Goal: Task Accomplishment & Management: Complete application form

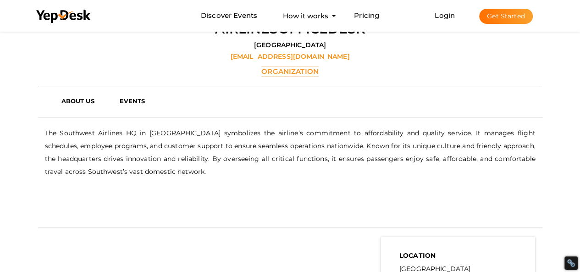
scroll to position [213, 0]
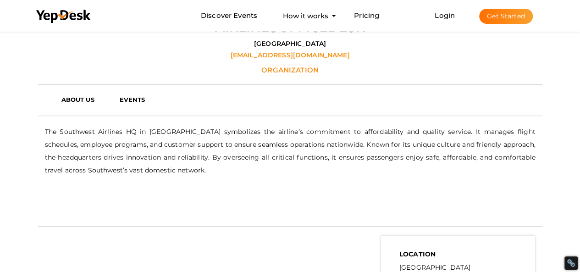
click at [100, 131] on p "The Southwest Airlines HQ in Dallas symbolizes the airline’s commitment to affo…" at bounding box center [290, 150] width 490 height 51
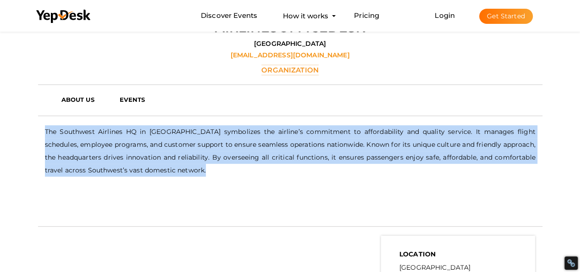
click at [100, 131] on p "The Southwest Airlines HQ in Dallas symbolizes the airline’s commitment to affo…" at bounding box center [290, 150] width 490 height 51
click at [224, 148] on p "The Southwest Airlines HQ in Dallas symbolizes the airline’s commitment to affo…" at bounding box center [290, 150] width 490 height 51
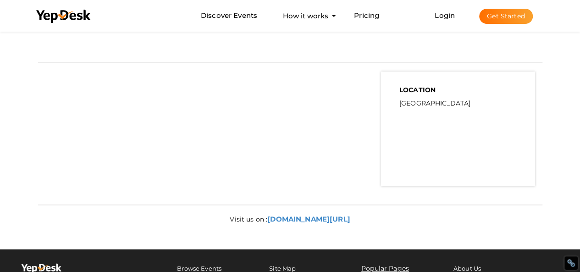
scroll to position [343, 0]
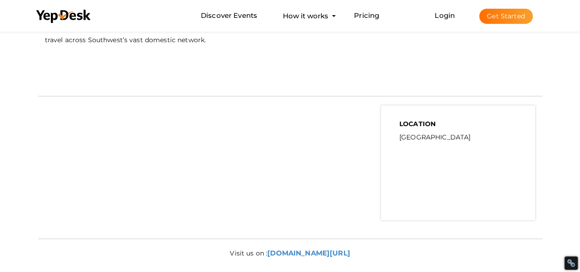
click at [507, 19] on button "Get Started" at bounding box center [506, 16] width 54 height 15
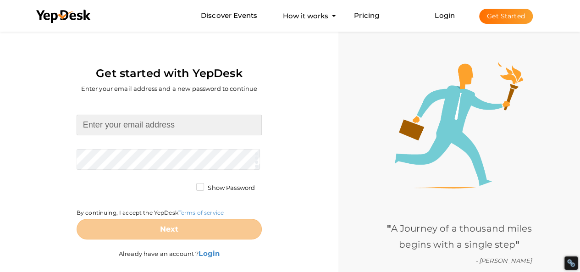
drag, startPoint x: 125, startPoint y: 127, endPoint x: 139, endPoint y: 134, distance: 16.0
click at [125, 127] on input at bounding box center [169, 125] width 185 height 21
type input "[EMAIL_ADDRESS][DOMAIN_NAME]"
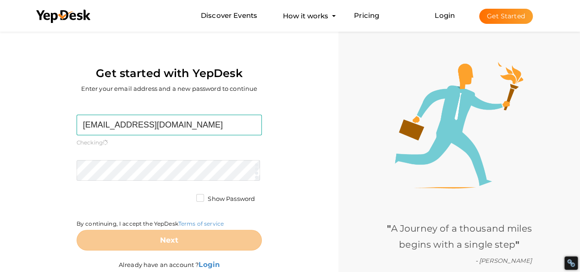
click at [126, 159] on form "romanosofia053@gmail.com Required. Invalid email. Checking You already have a Y…" at bounding box center [169, 183] width 185 height 136
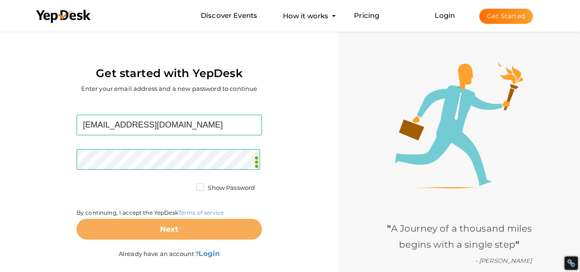
click at [98, 226] on button "Next" at bounding box center [169, 229] width 185 height 21
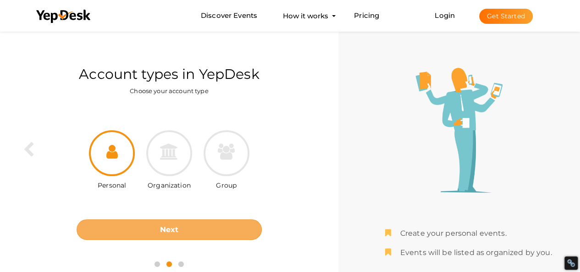
click at [181, 223] on button "Next" at bounding box center [169, 229] width 185 height 21
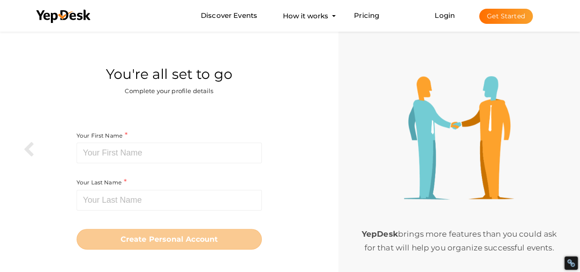
click at [148, 142] on div "Your First Name Required. Must contain letters only. Must be between 2 and 20 c…" at bounding box center [169, 146] width 185 height 33
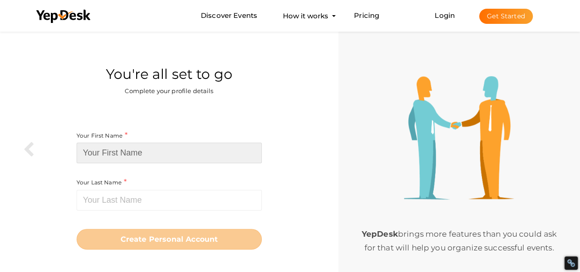
click at [146, 150] on input at bounding box center [169, 152] width 185 height 21
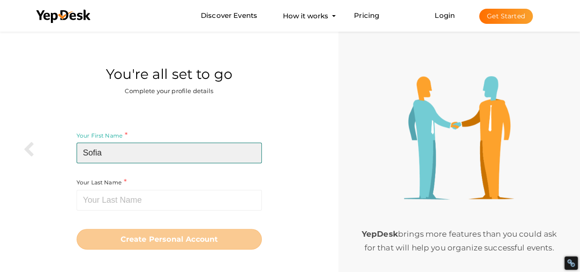
type input "Sofia"
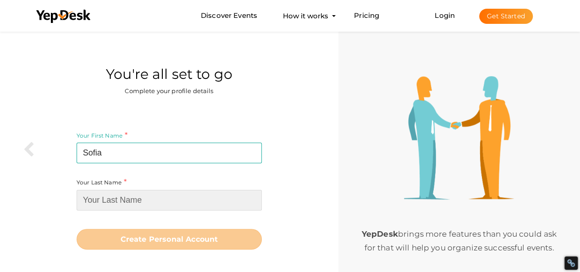
click at [144, 200] on input at bounding box center [169, 200] width 185 height 21
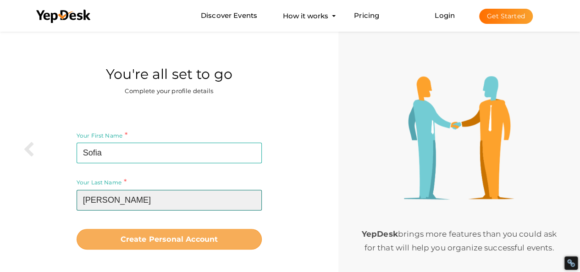
type input "[PERSON_NAME]"
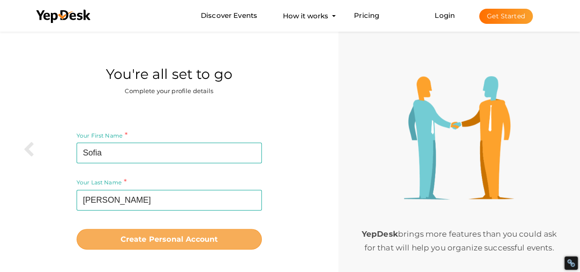
click at [148, 241] on b "Create Personal Account" at bounding box center [169, 239] width 98 height 9
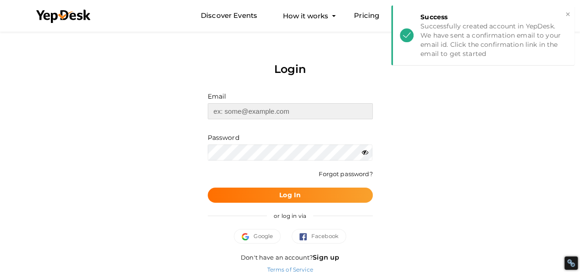
type input "[EMAIL_ADDRESS][DOMAIN_NAME]"
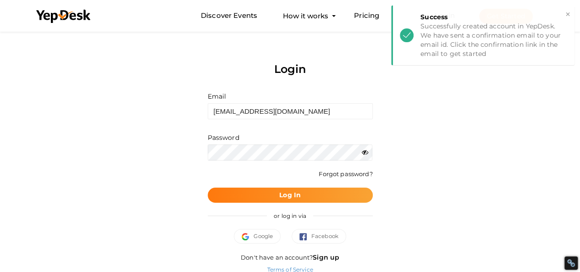
click at [281, 194] on b "Log In" at bounding box center [290, 195] width 22 height 8
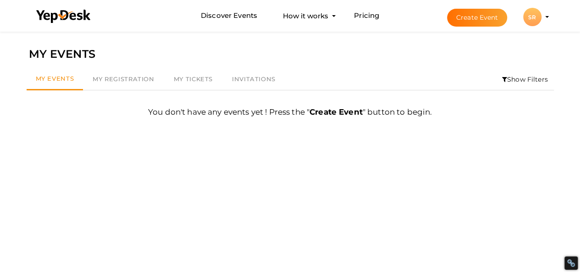
click at [532, 17] on div "SR" at bounding box center [532, 17] width 18 height 18
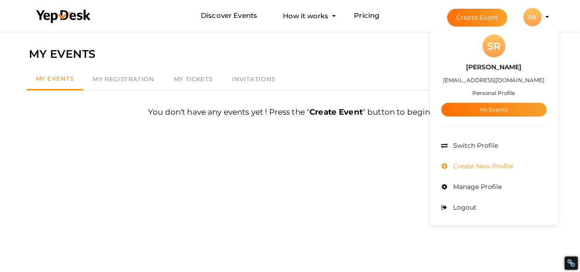
drag, startPoint x: 475, startPoint y: 144, endPoint x: 476, endPoint y: 175, distance: 30.3
click at [476, 175] on ul "Admin Switch Profile Create New Profile Manage Profile Logout" at bounding box center [493, 176] width 105 height 82
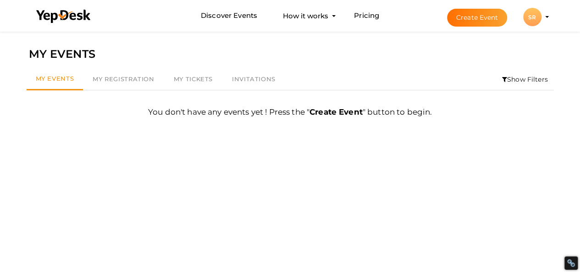
click at [537, 20] on div "SR" at bounding box center [532, 17] width 18 height 18
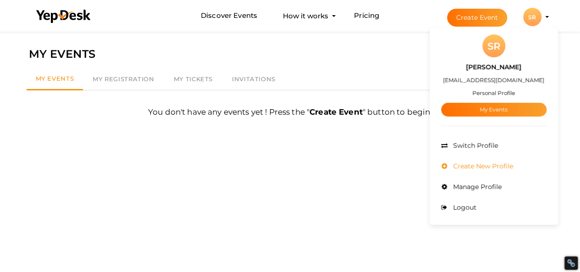
click at [483, 166] on span "Create New Profile" at bounding box center [481, 166] width 62 height 8
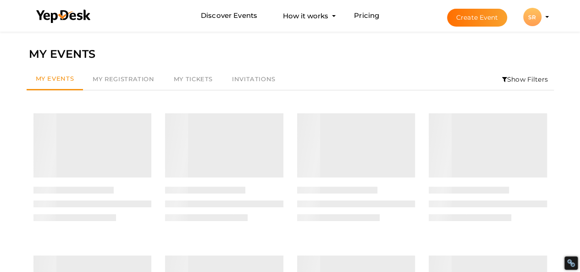
click at [544, 20] on li "Create Event SR SR Sofia Romano romanosofia053@gmail.com Personal Profile My Ev…" at bounding box center [489, 16] width 122 height 33
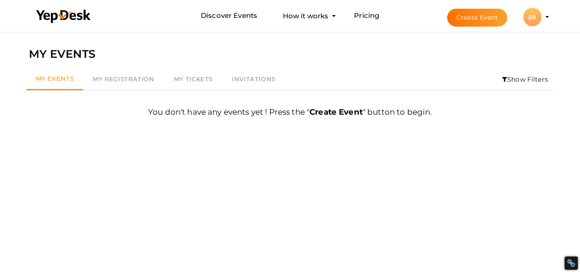
click at [530, 19] on div "SR" at bounding box center [532, 17] width 18 height 18
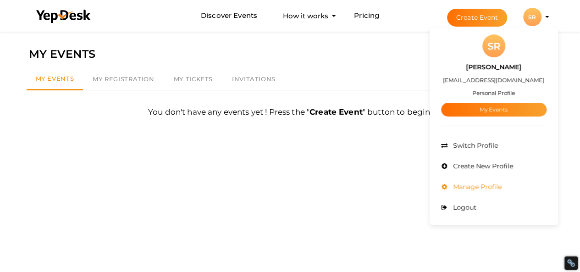
click at [479, 186] on span "Manage Profile" at bounding box center [475, 186] width 51 height 8
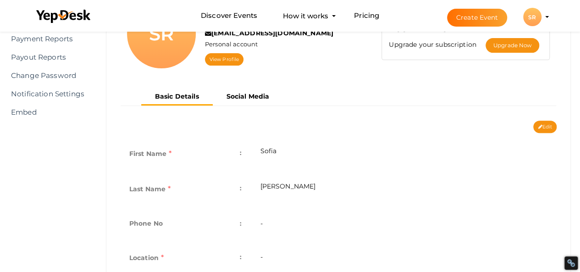
scroll to position [56, 0]
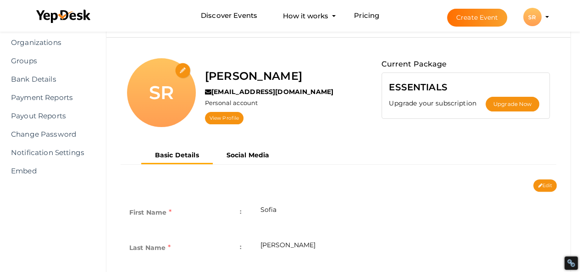
click at [544, 176] on div "Basic Details Social Media" at bounding box center [338, 163] width 450 height 32
click at [542, 180] on button "Edit" at bounding box center [544, 185] width 23 height 12
type input "Sofia"
type input "[PERSON_NAME]"
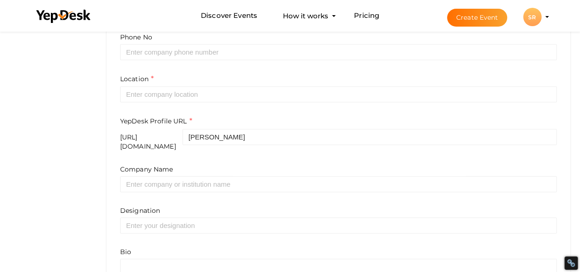
scroll to position [358, 0]
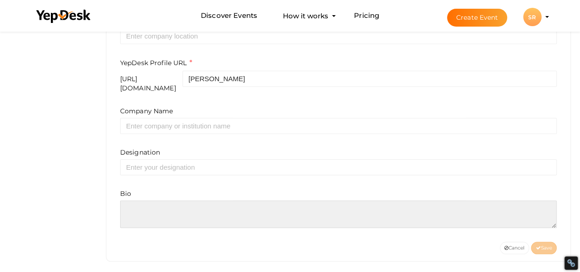
click at [150, 202] on textarea at bounding box center [338, 213] width 436 height 27
paste textarea "Travelers around [GEOGRAPHIC_DATA][US_STATE] can receive courteous, professiona…"
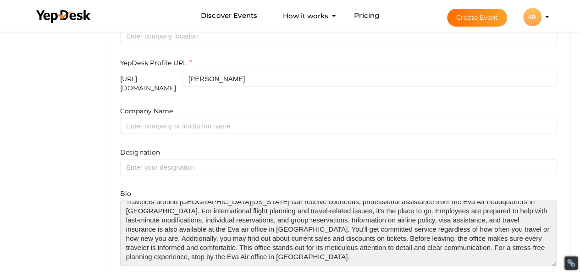
scroll to position [10, 0]
drag, startPoint x: 550, startPoint y: 219, endPoint x: 575, endPoint y: 264, distance: 52.1
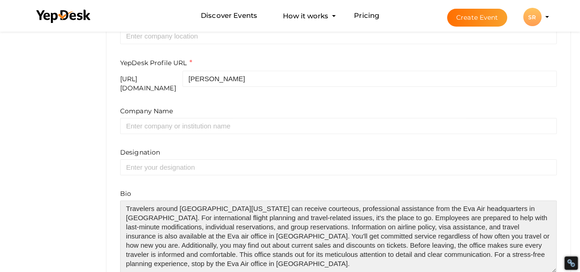
drag, startPoint x: 286, startPoint y: 228, endPoint x: 295, endPoint y: 257, distance: 30.7
click at [295, 257] on textarea at bounding box center [338, 236] width 436 height 72
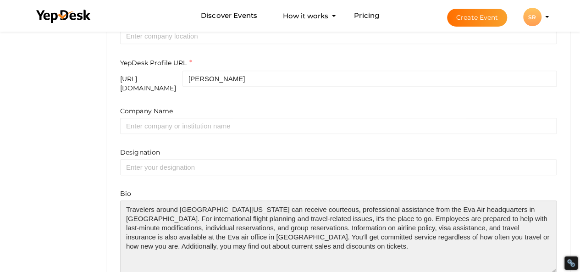
scroll to position [0, 0]
type textarea "Travelers around Southern California can receive courteous, professional assist…"
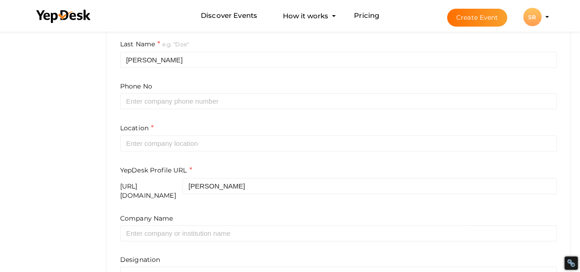
scroll to position [281, 0]
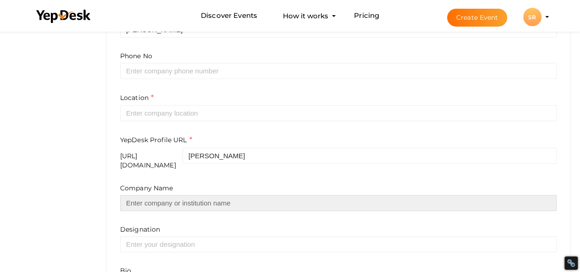
drag, startPoint x: 177, startPoint y: 196, endPoint x: 183, endPoint y: 189, distance: 8.8
click at [177, 196] on input "text" at bounding box center [338, 203] width 436 height 16
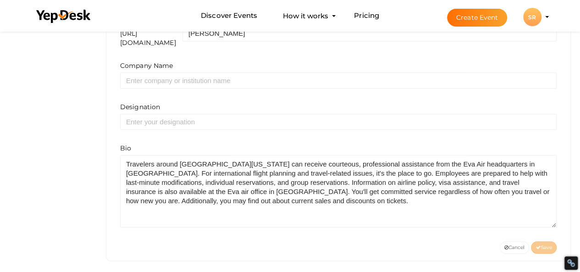
scroll to position [220, 0]
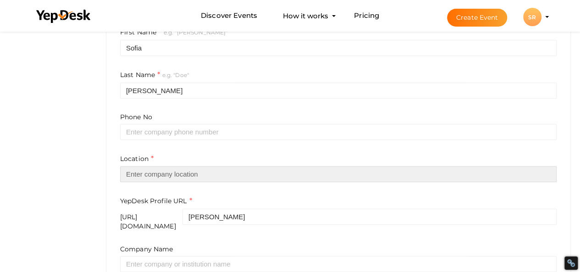
click at [184, 176] on input "text" at bounding box center [338, 174] width 436 height 16
type input "[GEOGRAPHIC_DATA]"
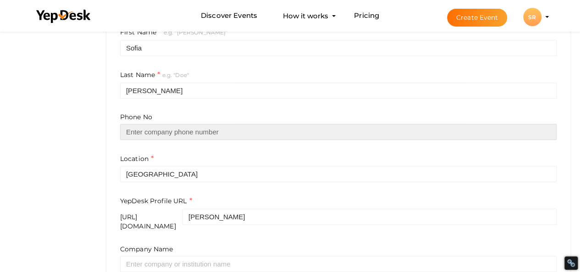
type input "2737277272"
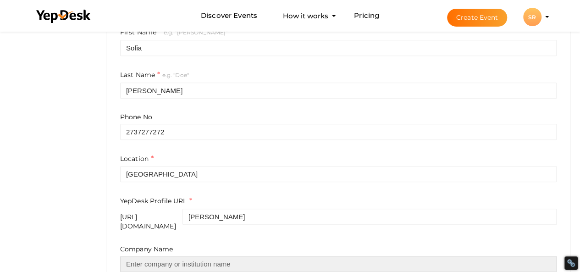
type input "Sofiaromano97"
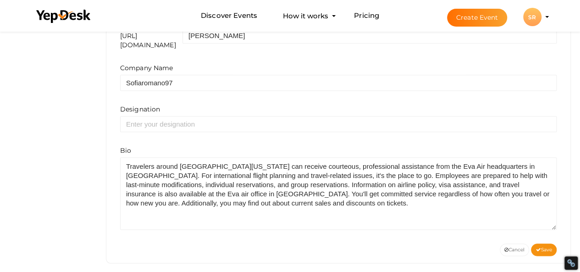
scroll to position [404, 0]
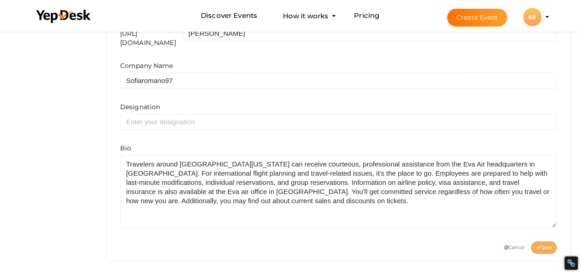
click at [545, 244] on span "Save" at bounding box center [543, 247] width 16 height 6
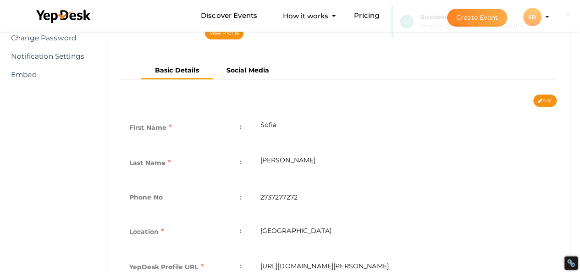
scroll to position [39, 0]
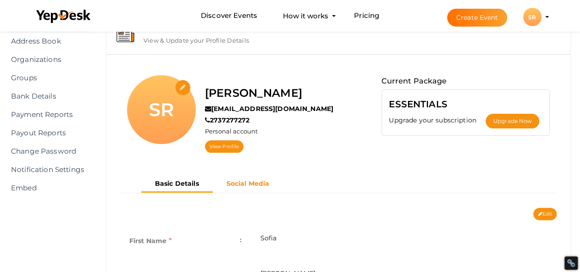
click at [238, 183] on b "Social Media" at bounding box center [247, 183] width 43 height 8
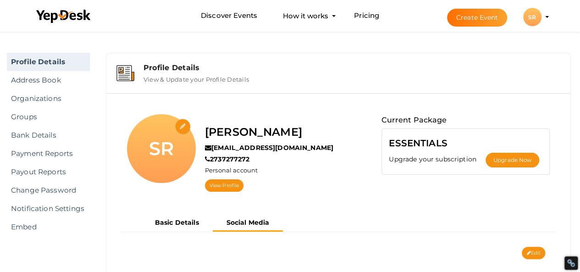
scroll to position [104, 0]
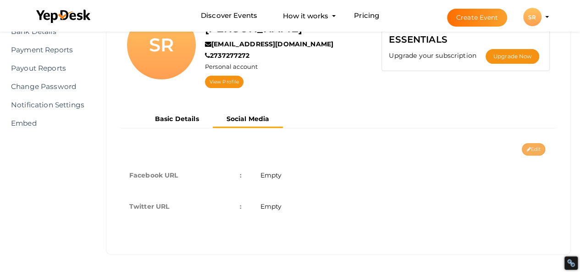
click at [527, 153] on button "Edit" at bounding box center [532, 149] width 23 height 12
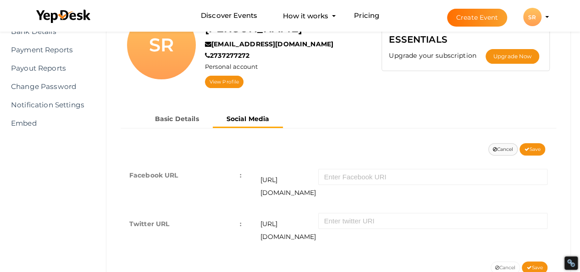
click at [498, 144] on button "Cancel" at bounding box center [503, 149] width 30 height 12
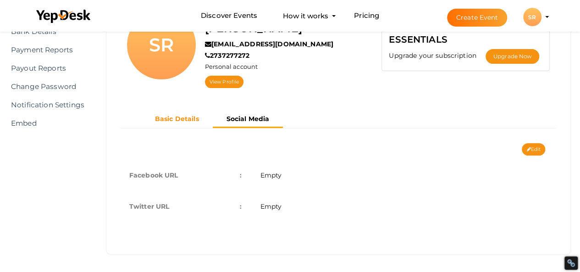
click at [191, 119] on b "Basic Details" at bounding box center [177, 119] width 44 height 8
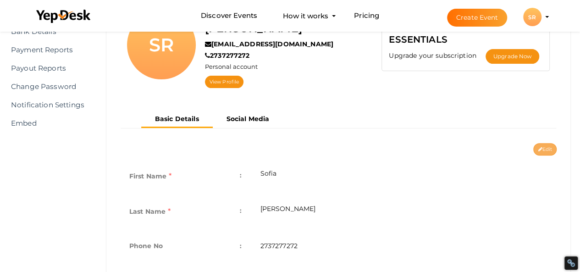
click at [548, 148] on button "Edit" at bounding box center [544, 149] width 23 height 12
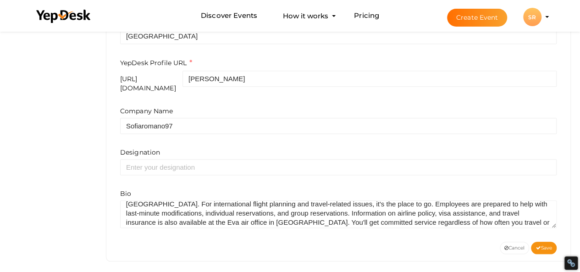
scroll to position [27, 0]
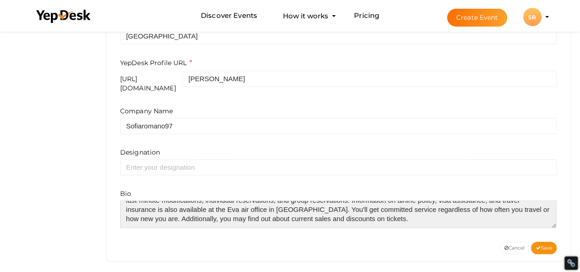
click at [293, 217] on textarea at bounding box center [338, 213] width 436 height 27
paste textarea "https://airlinesofficeexpert.com/eva-air/eva-air-los-angeles-office/"
type textarea "Travelers around Southern California can receive courteous, professional assist…"
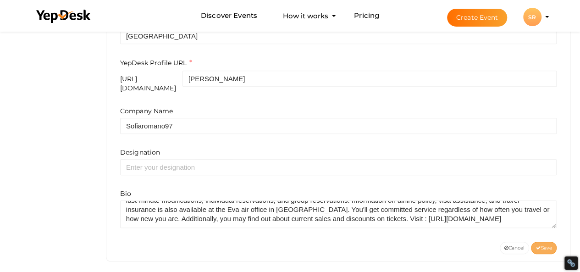
click at [543, 245] on span "Save" at bounding box center [543, 248] width 16 height 6
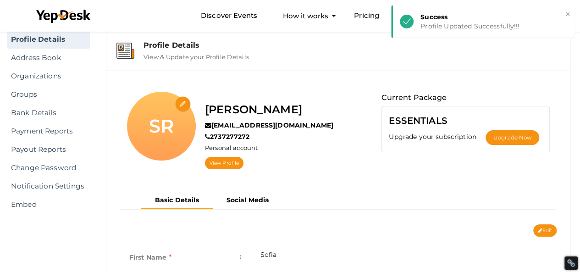
scroll to position [0, 0]
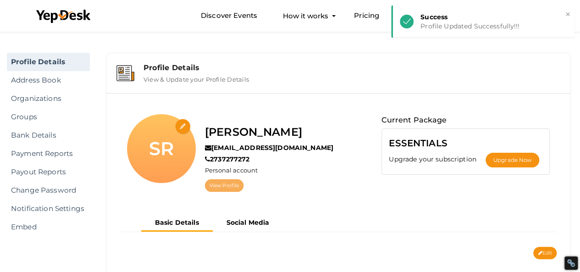
click at [214, 179] on link "View Profile" at bounding box center [224, 185] width 38 height 12
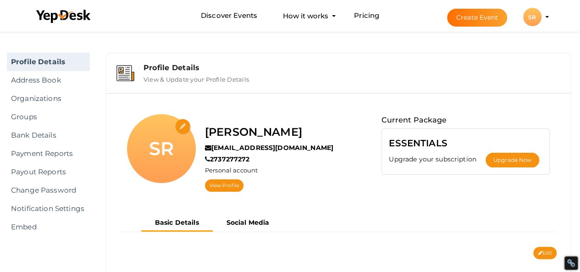
click at [470, 19] on button "Create Event" at bounding box center [477, 18] width 60 height 18
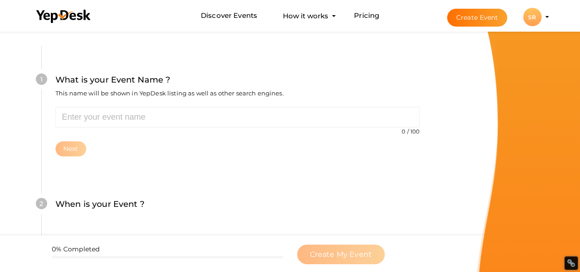
scroll to position [91, 0]
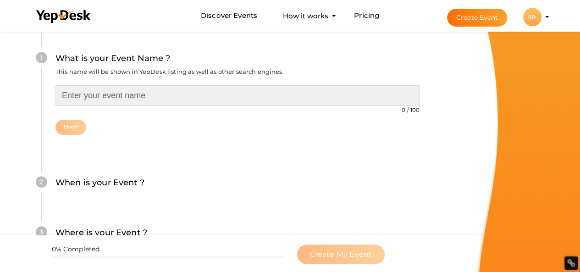
click at [135, 101] on input "text" at bounding box center [237, 95] width 364 height 21
click at [106, 98] on input "text" at bounding box center [237, 95] width 364 height 21
paste input "Sofiaromano97"
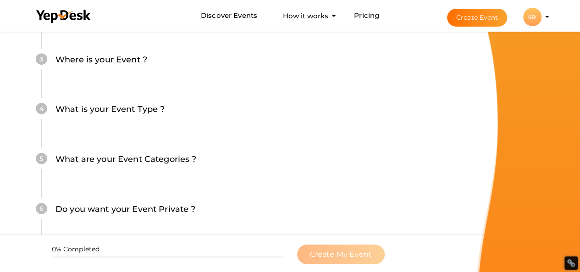
scroll to position [190, 0]
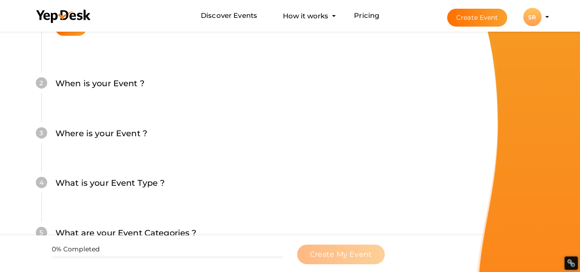
type input "Sofiaromano97"
click at [67, 86] on label "When is your Event ?" at bounding box center [99, 83] width 89 height 13
click at [71, 83] on label "When is your Event ?" at bounding box center [99, 83] width 89 height 13
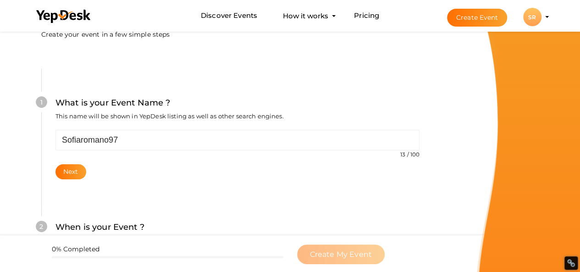
scroll to position [0, 0]
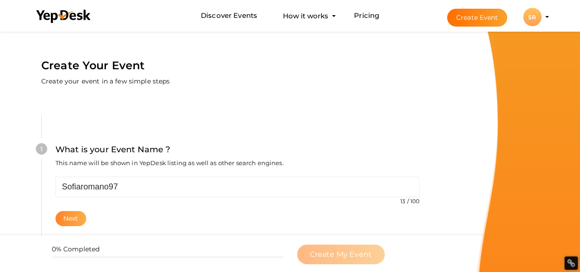
click at [71, 219] on button "Next" at bounding box center [70, 218] width 31 height 15
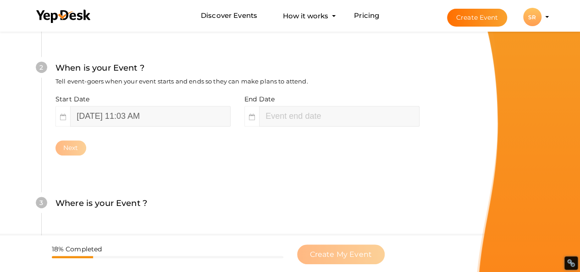
scroll to position [221, 0]
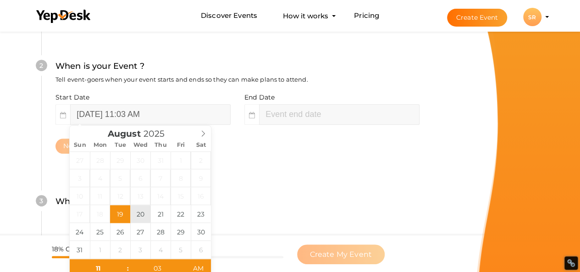
type input "August 20, 2025 11:03 AM"
type input "01"
type input "03"
click at [271, 115] on input "August 20, 2025 1:03 PM" at bounding box center [339, 114] width 160 height 21
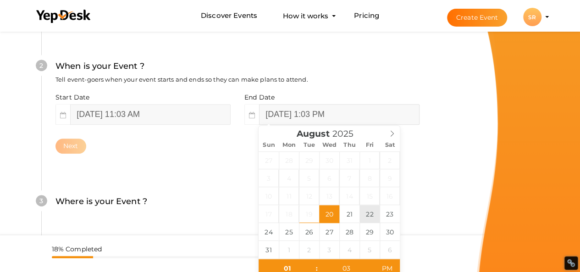
type input "August 22, 2025 1:03 PM"
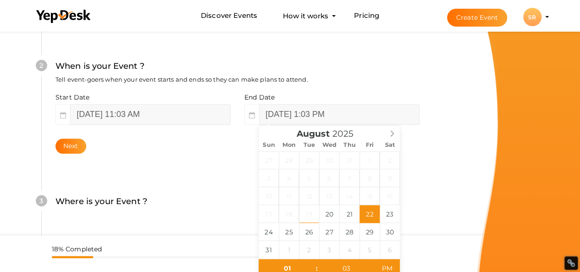
click at [238, 166] on div "2 When is your Event ? Tell event-goers when your event starts and ends so they…" at bounding box center [237, 106] width 392 height 149
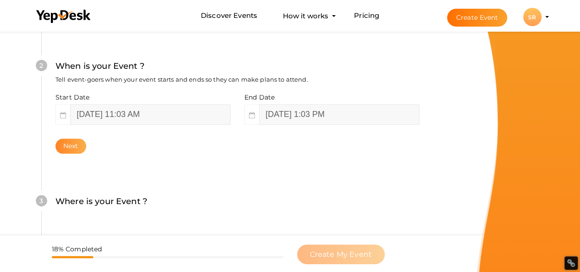
click at [71, 149] on button "Next" at bounding box center [70, 145] width 31 height 15
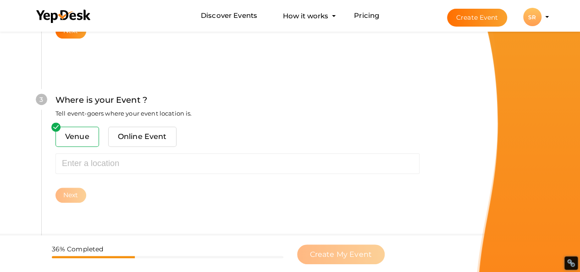
scroll to position [370, 0]
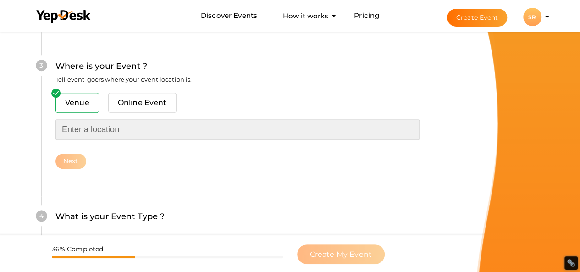
click at [79, 129] on input "text" at bounding box center [237, 129] width 364 height 21
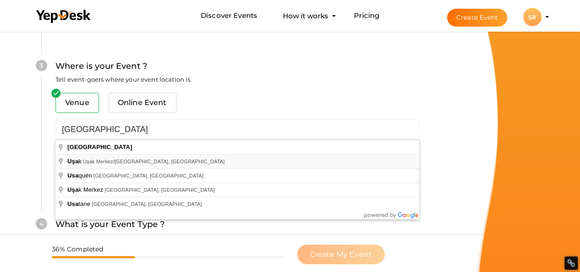
type input "Uşak, Uşak Merkez/Uşak, Türkiye"
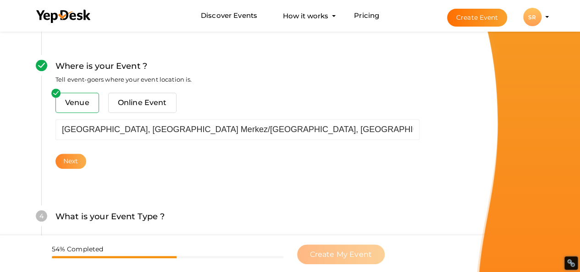
click at [74, 164] on button "Next" at bounding box center [70, 160] width 31 height 15
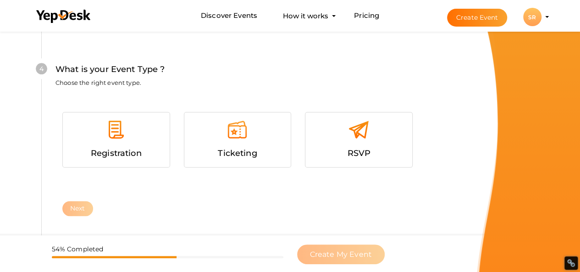
scroll to position [534, 0]
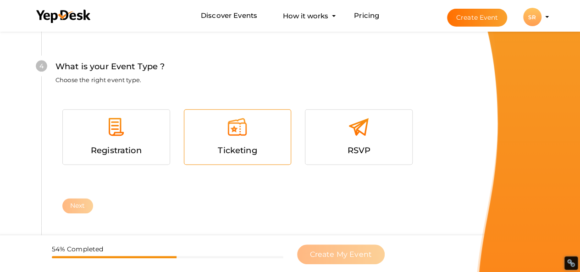
click at [226, 148] on span "Ticketing" at bounding box center [237, 150] width 39 height 10
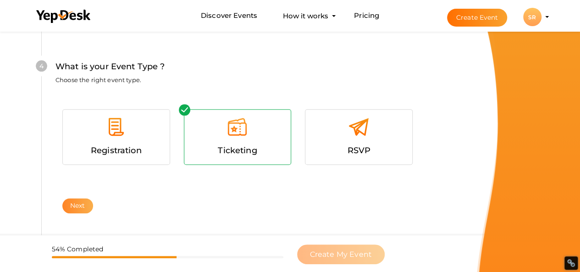
click at [71, 205] on button "Next" at bounding box center [77, 205] width 31 height 15
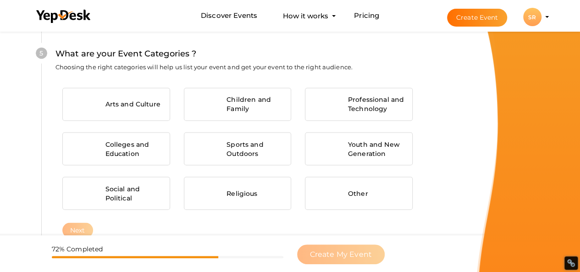
scroll to position [726, 0]
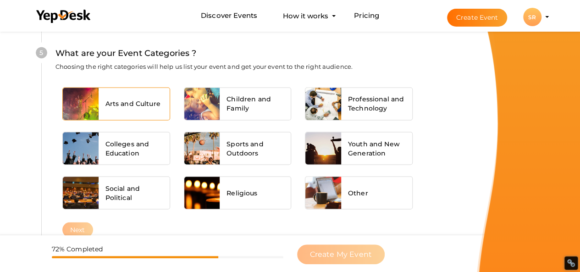
click at [152, 104] on span "Arts and Culture" at bounding box center [132, 103] width 55 height 9
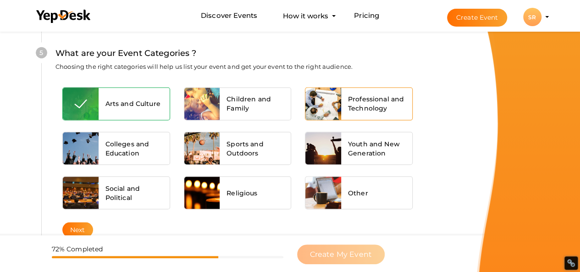
click at [348, 107] on span "Professional and Technology" at bounding box center [376, 103] width 57 height 18
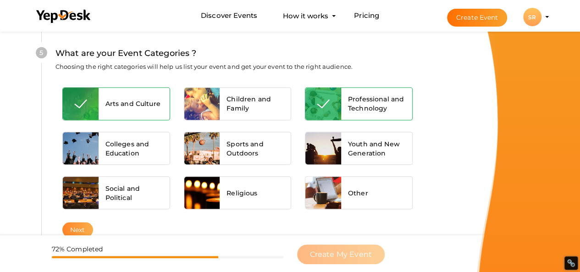
click at [73, 230] on button "Next" at bounding box center [77, 229] width 31 height 15
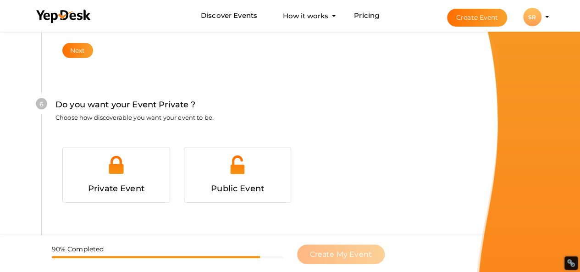
scroll to position [927, 0]
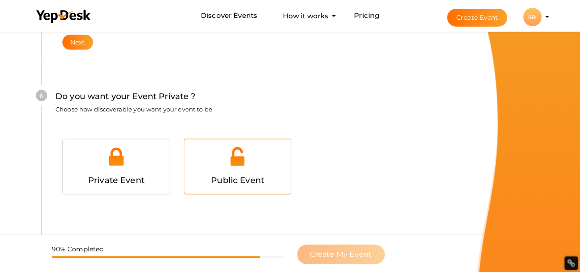
click at [211, 175] on span "Public Event" at bounding box center [237, 180] width 53 height 10
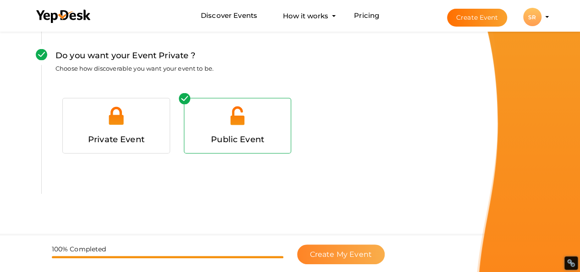
click at [330, 251] on span "Create My Event" at bounding box center [341, 254] width 62 height 9
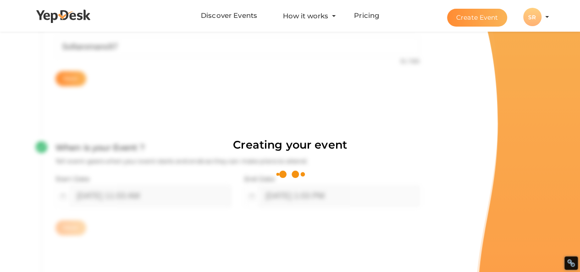
scroll to position [137, 0]
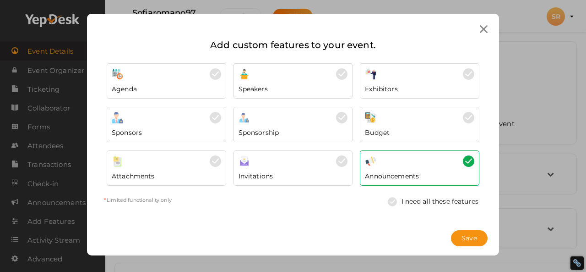
click at [486, 28] on icon at bounding box center [484, 29] width 8 height 8
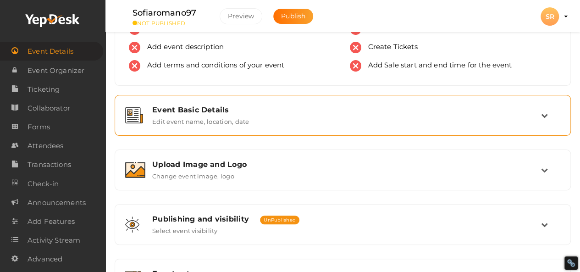
scroll to position [61, 0]
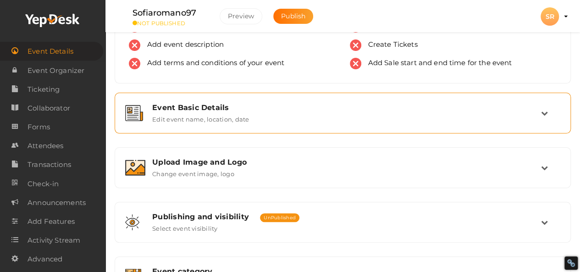
click at [251, 120] on div "Event Basic Details Edit event name, location, date" at bounding box center [342, 113] width 395 height 20
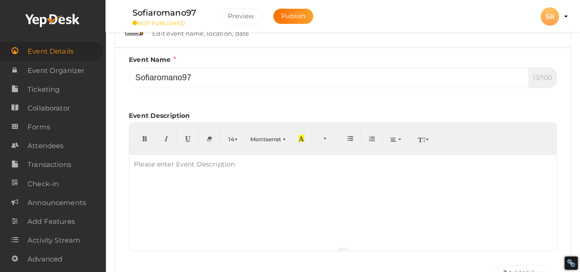
scroll to position [153, 0]
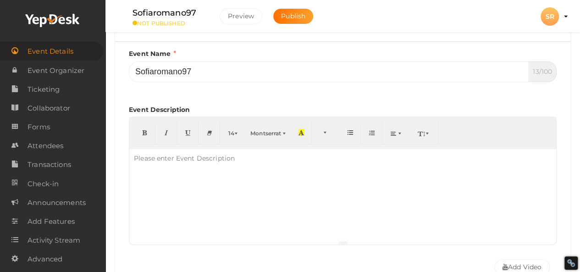
click at [176, 165] on div "Please enter Event Description" at bounding box center [184, 158] width 110 height 18
paste div
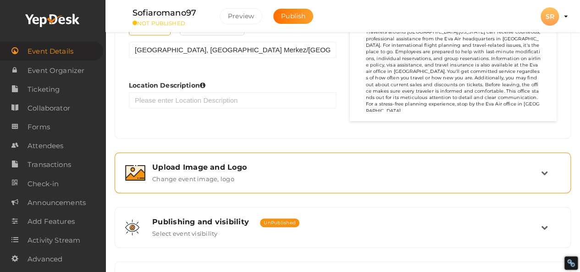
scroll to position [397, 0]
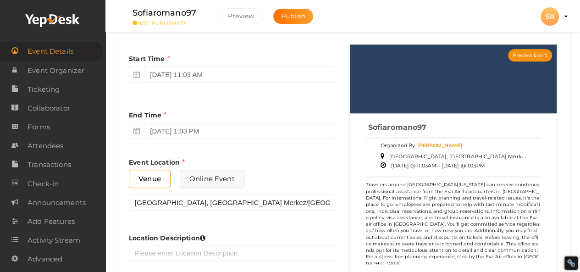
click at [219, 173] on span "Online Event" at bounding box center [212, 178] width 65 height 18
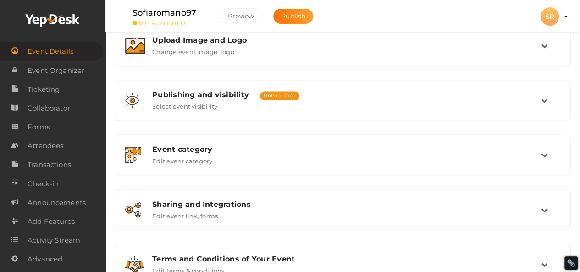
scroll to position [672, 0]
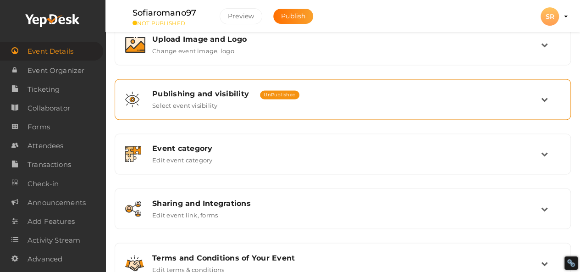
click at [385, 99] on div "Publishing and visibility Published UnPublished Select event visibility" at bounding box center [342, 99] width 395 height 20
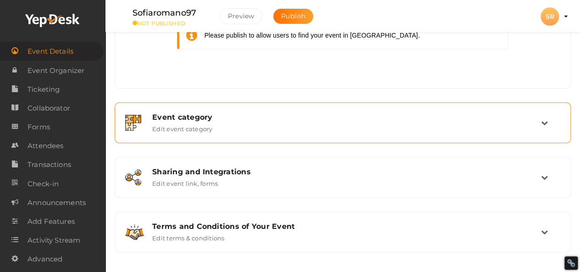
click at [292, 113] on div "Event category" at bounding box center [346, 117] width 388 height 9
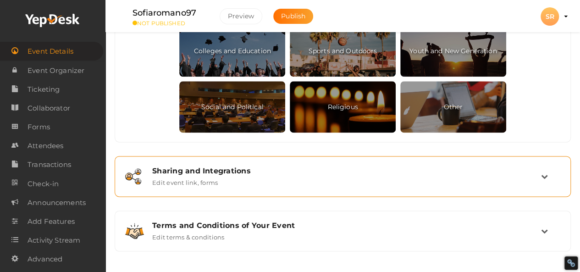
click at [273, 180] on div "Sharing and Integrations Edit event link, forms" at bounding box center [342, 176] width 395 height 20
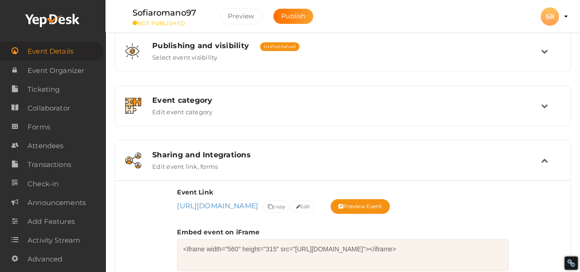
scroll to position [231, 0]
click at [390, 201] on button "Preview Event" at bounding box center [360, 206] width 60 height 15
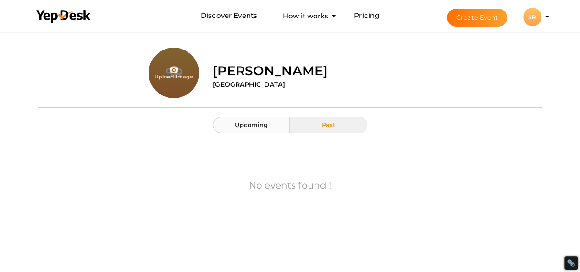
click at [259, 124] on span "Upcoming" at bounding box center [251, 124] width 33 height 7
click at [320, 127] on button "Past" at bounding box center [328, 125] width 77 height 16
click at [544, 22] on li "Create Event SR SR Sofia Romano romanosofia053@gmail.com Personal Profile My Ev…" at bounding box center [489, 16] width 122 height 33
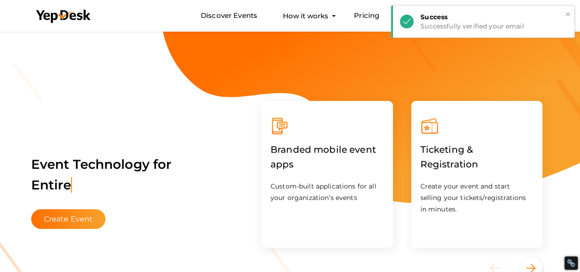
click at [571, 14] on div "× Success Successfully verified your email" at bounding box center [482, 21] width 183 height 32
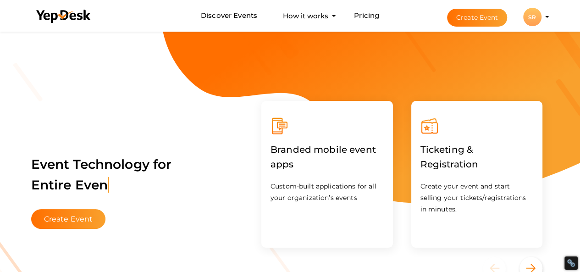
click at [535, 16] on div "SR" at bounding box center [532, 17] width 18 height 18
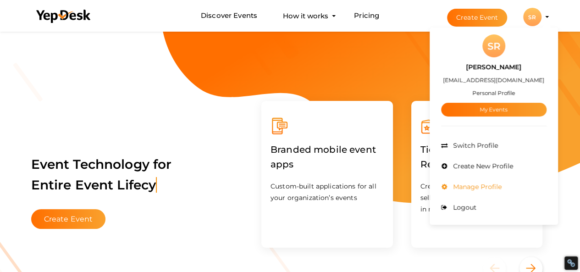
click at [465, 184] on span "Manage Profile" at bounding box center [475, 186] width 51 height 8
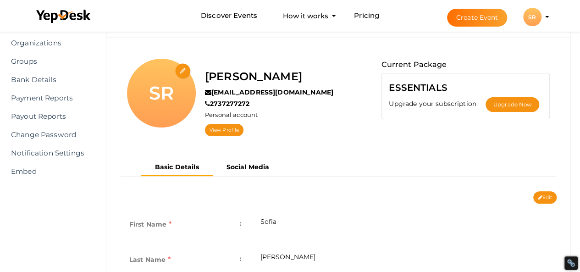
scroll to position [21, 0]
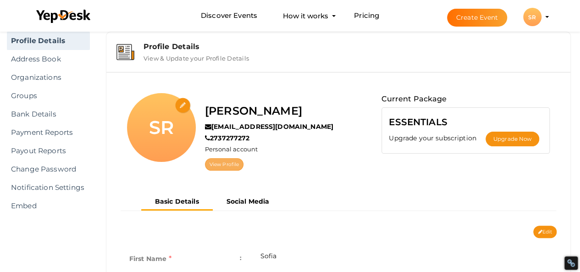
click at [221, 164] on link "View Profile" at bounding box center [224, 164] width 38 height 12
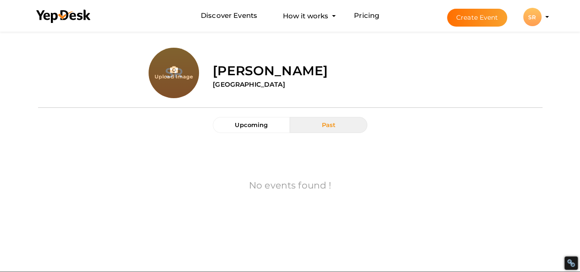
click at [536, 15] on div "SR" at bounding box center [532, 17] width 18 height 18
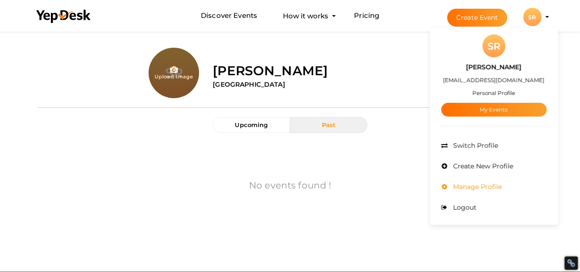
click at [477, 187] on span "Manage Profile" at bounding box center [475, 186] width 51 height 8
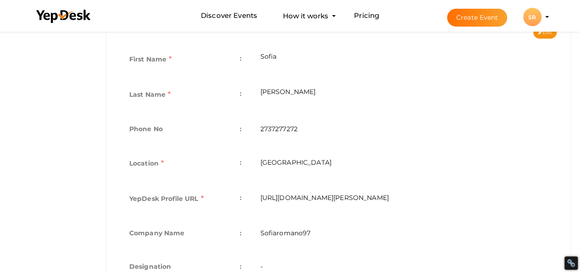
scroll to position [204, 0]
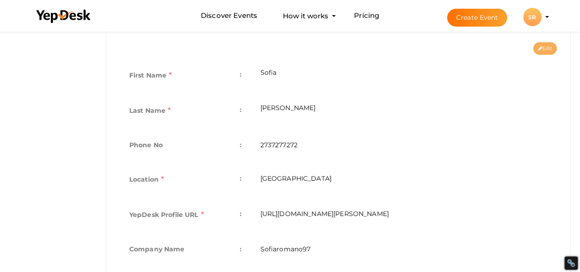
click at [545, 48] on button "Edit" at bounding box center [544, 48] width 23 height 12
type input "Sofia"
type input "Romano"
type input "2737277272"
type input "[GEOGRAPHIC_DATA]"
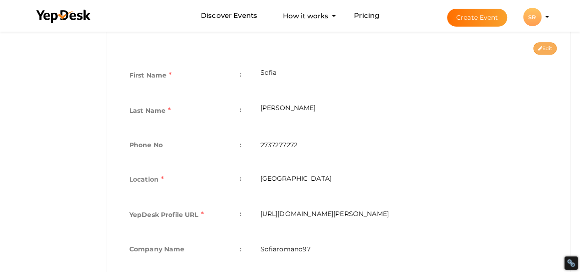
type input "sofia-romano"
type input "Sofiaromano97"
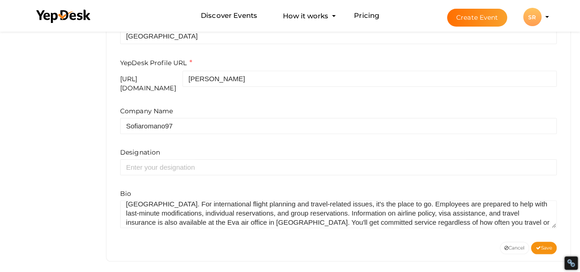
scroll to position [27, 0]
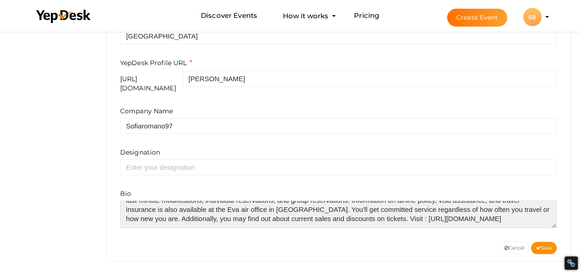
drag, startPoint x: 289, startPoint y: 213, endPoint x: 514, endPoint y: 211, distance: 224.9
click at [514, 211] on textarea at bounding box center [338, 213] width 436 height 27
type textarea "Travelers around [GEOGRAPHIC_DATA][US_STATE] can receive courteous, professiona…"
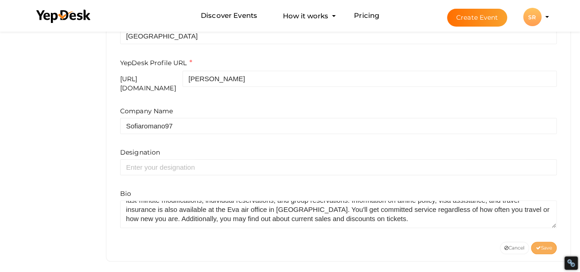
click at [536, 246] on icon at bounding box center [537, 248] width 5 height 5
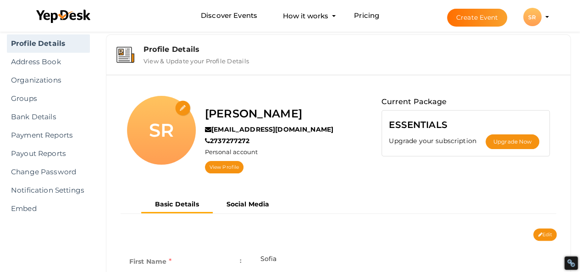
scroll to position [8, 0]
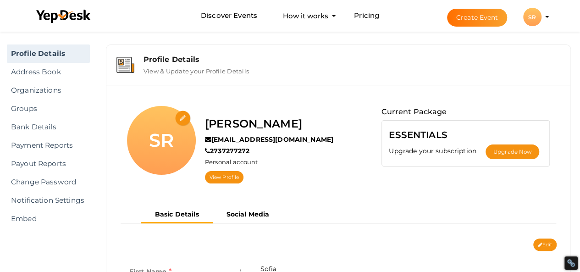
click at [181, 114] on input "file" at bounding box center [183, 118] width 16 height 16
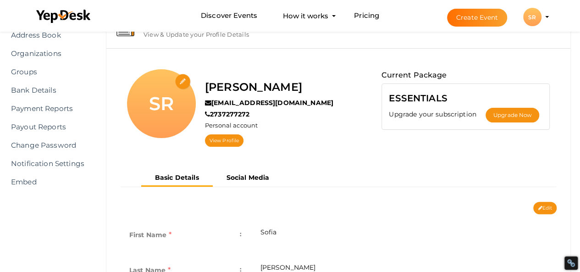
scroll to position [0, 0]
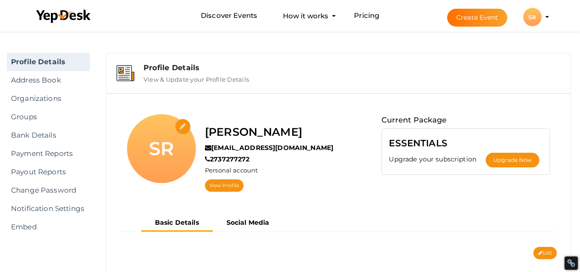
click at [206, 78] on label "View & Update your Profile Details" at bounding box center [195, 77] width 105 height 11
click at [159, 74] on label "View & Update your Profile Details" at bounding box center [195, 77] width 105 height 11
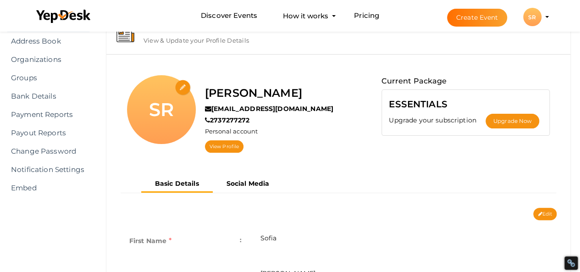
scroll to position [61, 0]
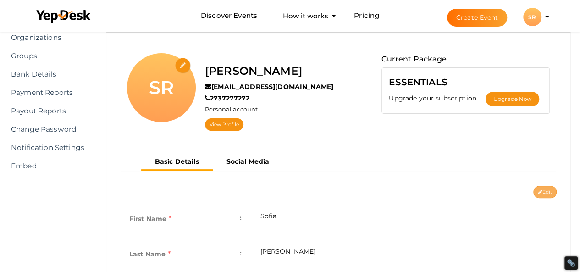
click at [545, 188] on button "Edit" at bounding box center [544, 192] width 23 height 12
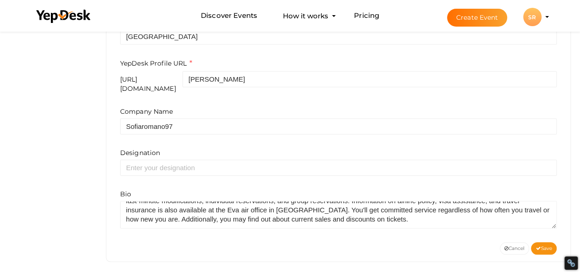
scroll to position [370, 0]
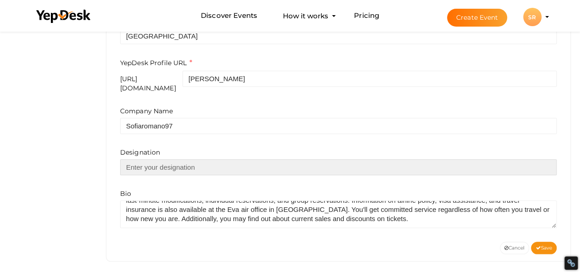
click at [197, 159] on input "text" at bounding box center [338, 167] width 436 height 16
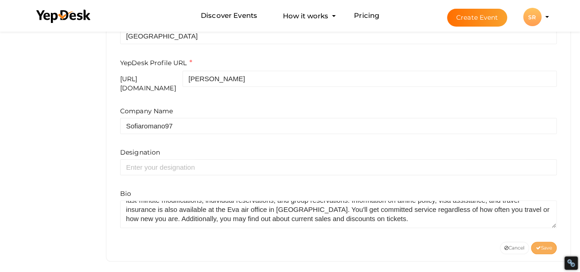
click at [542, 245] on span "Save" at bounding box center [543, 248] width 16 height 6
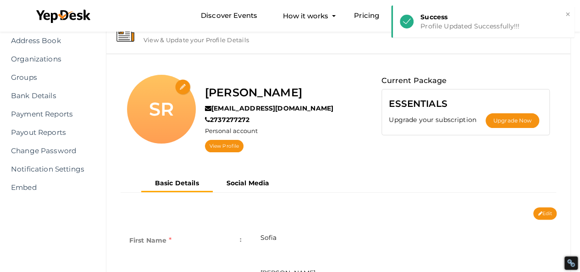
scroll to position [39, 0]
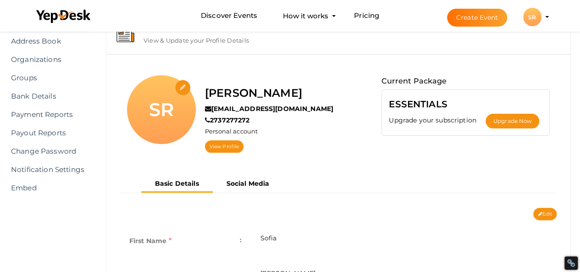
click at [528, 17] on div "SR" at bounding box center [532, 17] width 18 height 18
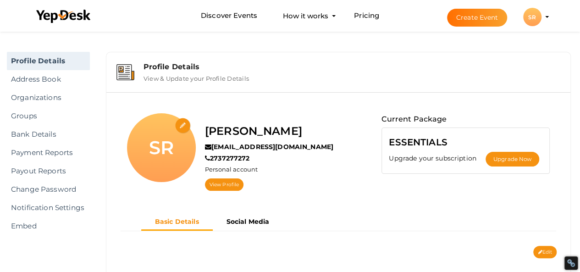
scroll to position [0, 0]
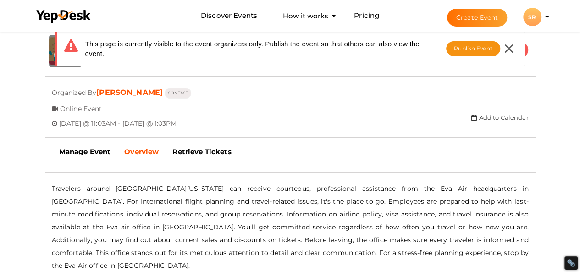
scroll to position [275, 0]
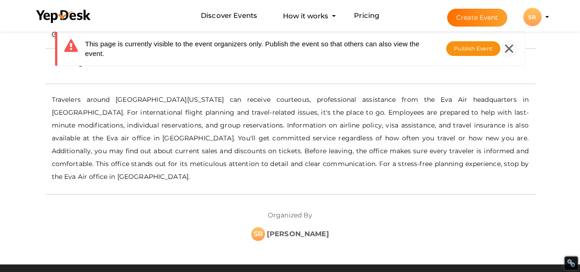
click at [505, 49] on icon at bounding box center [508, 48] width 8 height 8
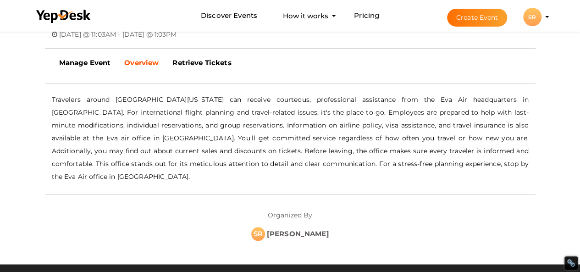
click at [536, 14] on div "SR" at bounding box center [532, 17] width 18 height 18
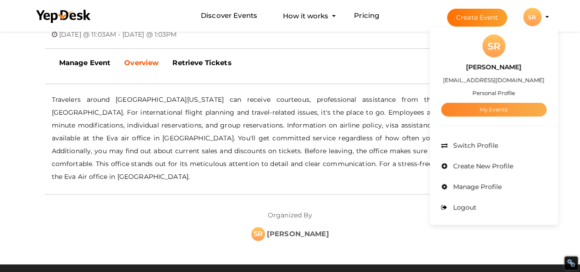
click at [479, 110] on link "My Events" at bounding box center [493, 110] width 105 height 14
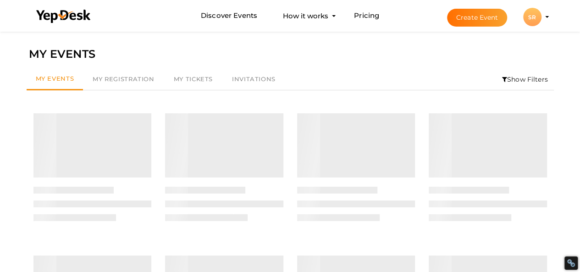
click at [529, 20] on div "SR" at bounding box center [532, 17] width 18 height 18
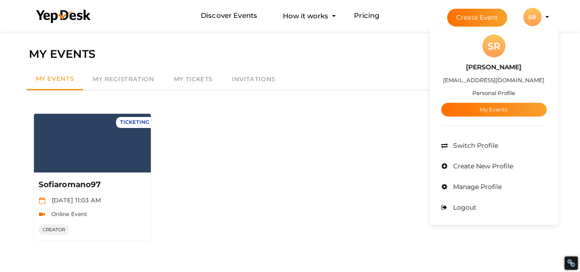
click at [492, 47] on div "SR" at bounding box center [493, 45] width 23 height 23
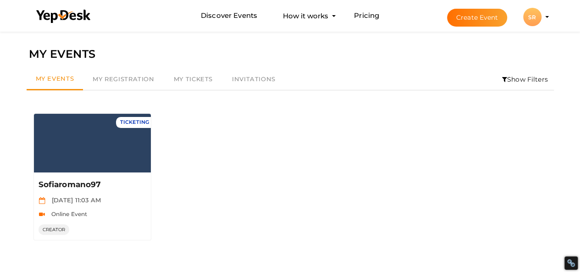
click at [532, 14] on div "SR" at bounding box center [532, 17] width 18 height 18
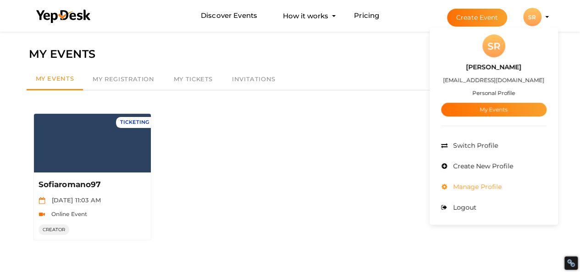
click at [472, 184] on span "Manage Profile" at bounding box center [475, 186] width 51 height 8
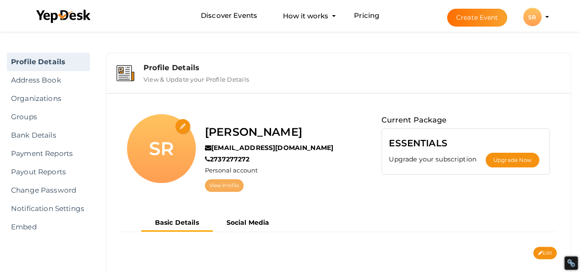
click at [227, 185] on link "View Profile" at bounding box center [224, 185] width 38 height 12
